Goal: Information Seeking & Learning: Understand process/instructions

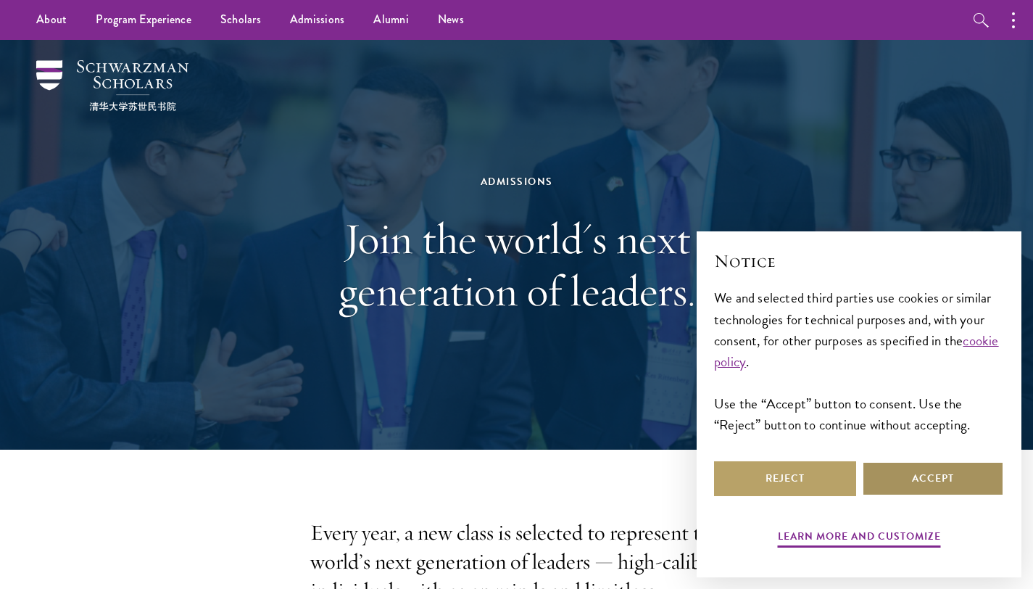
click at [909, 471] on button "Accept" at bounding box center [933, 478] width 142 height 35
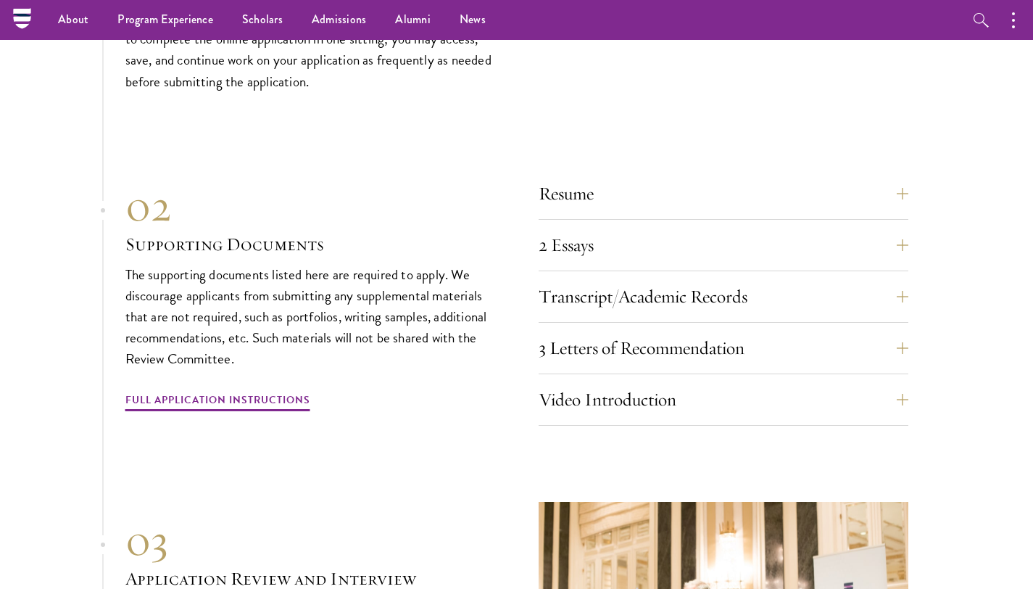
scroll to position [4428, 0]
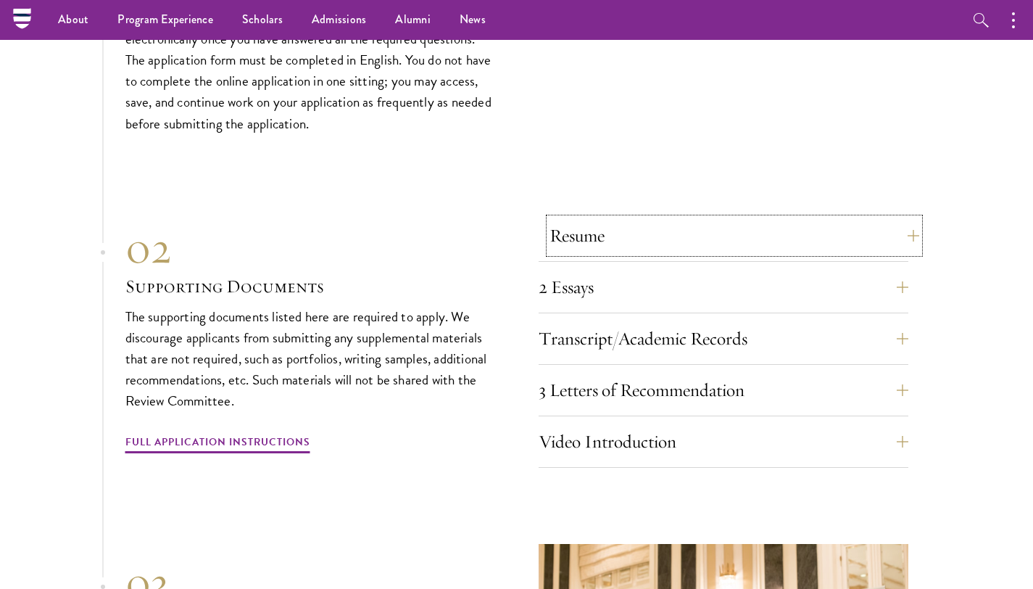
click at [626, 218] on button "Resume" at bounding box center [735, 235] width 370 height 35
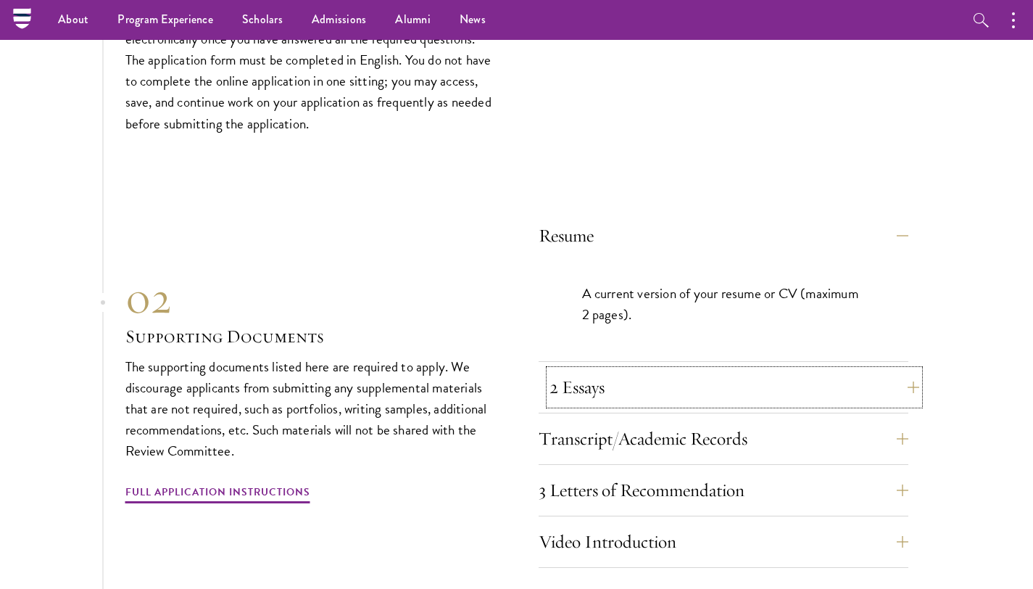
click at [622, 370] on button "2 Essays" at bounding box center [735, 387] width 370 height 35
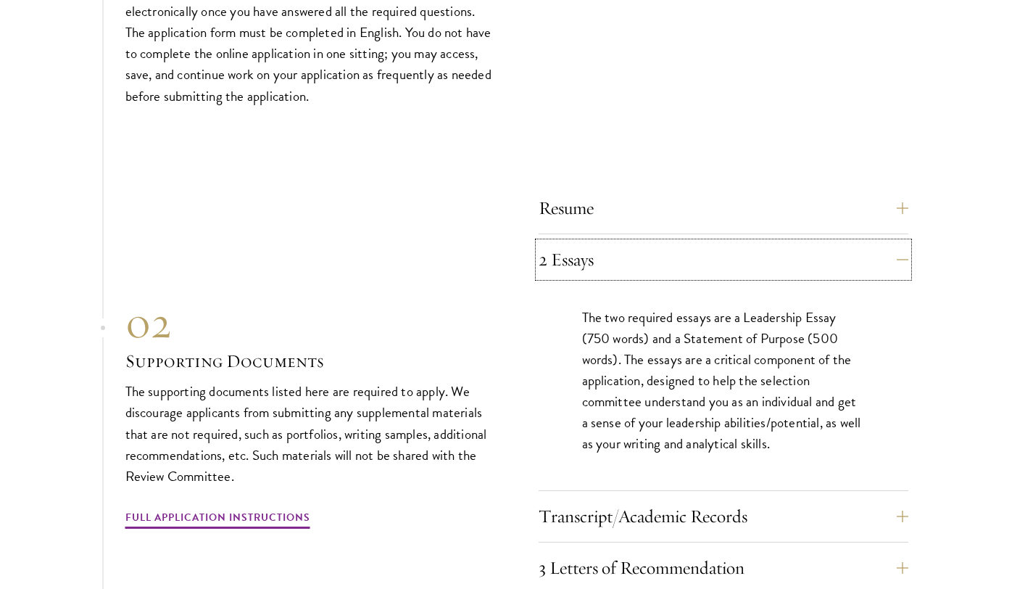
scroll to position [4487, 0]
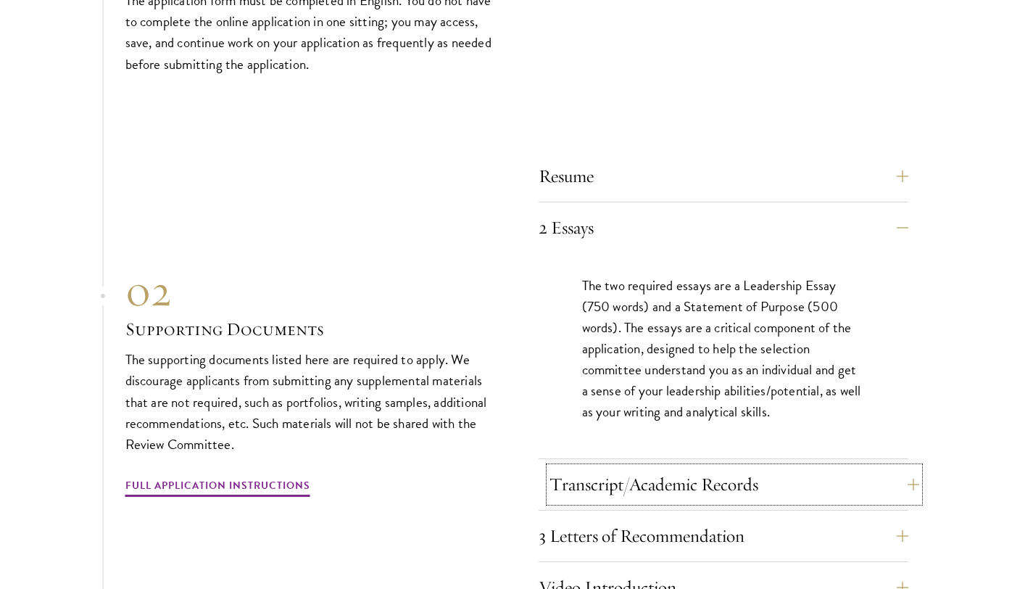
click at [595, 467] on button "Transcript/Academic Records" at bounding box center [735, 484] width 370 height 35
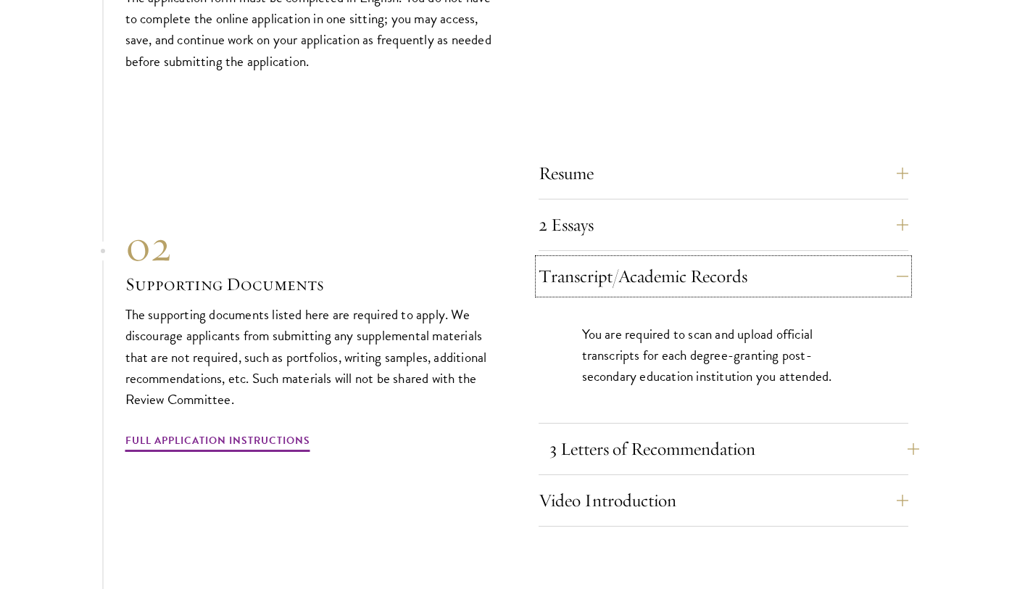
scroll to position [4490, 0]
click at [603, 431] on button "3 Letters of Recommendation" at bounding box center [735, 448] width 370 height 35
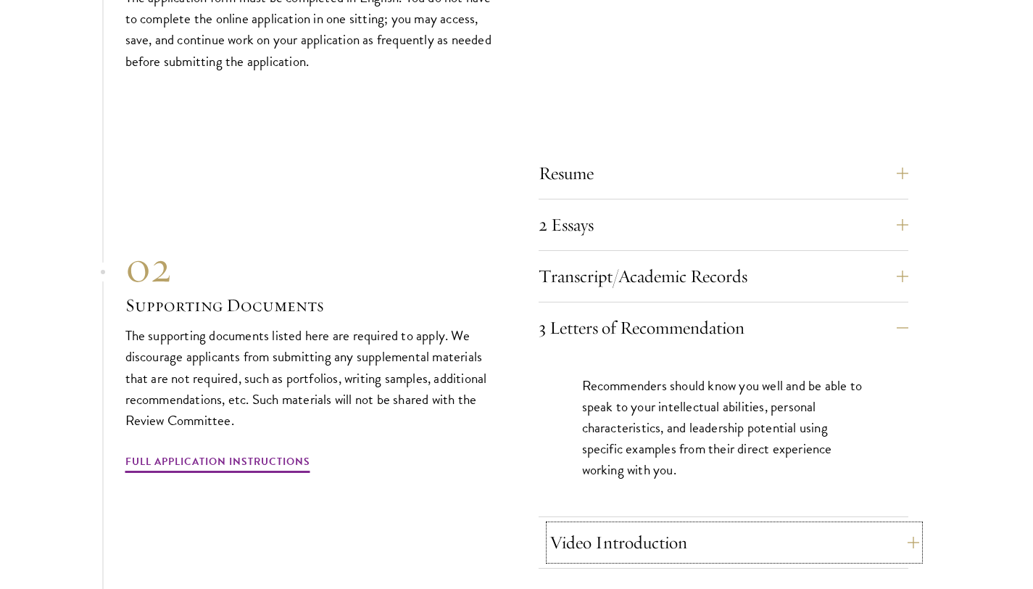
click at [593, 525] on button "Video Introduction" at bounding box center [735, 542] width 370 height 35
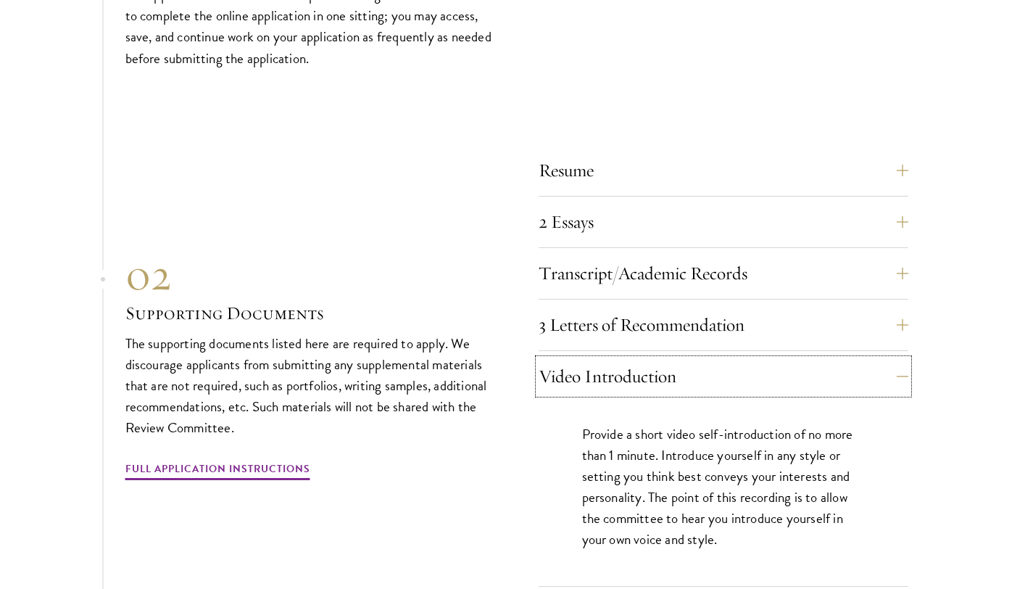
scroll to position [4493, 0]
click at [601, 307] on button "3 Letters of Recommendation" at bounding box center [735, 324] width 370 height 35
